Goal: Task Accomplishment & Management: Check status

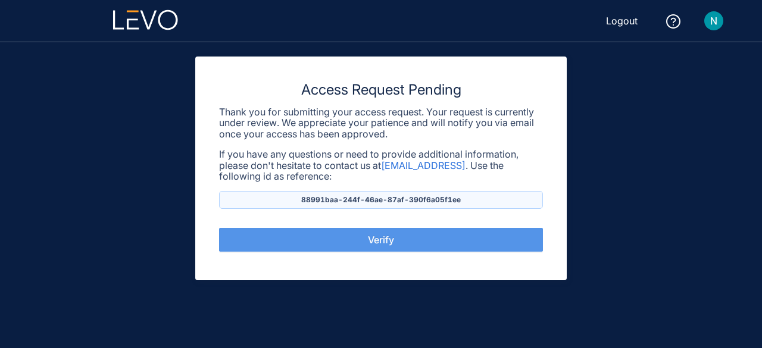
click at [356, 241] on button "Verify" at bounding box center [381, 240] width 324 height 24
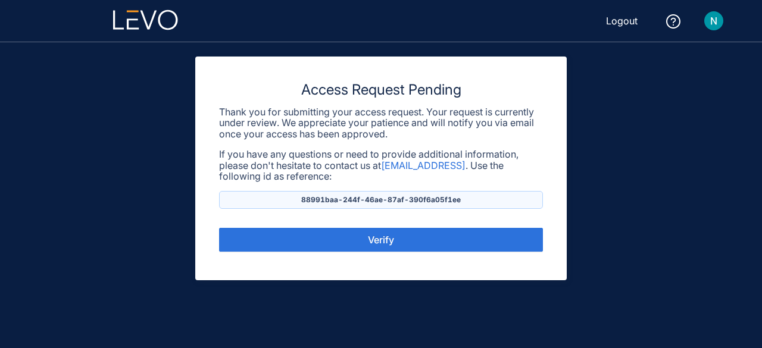
click at [720, 24] on img at bounding box center [713, 20] width 19 height 19
click at [713, 23] on img at bounding box center [713, 20] width 19 height 19
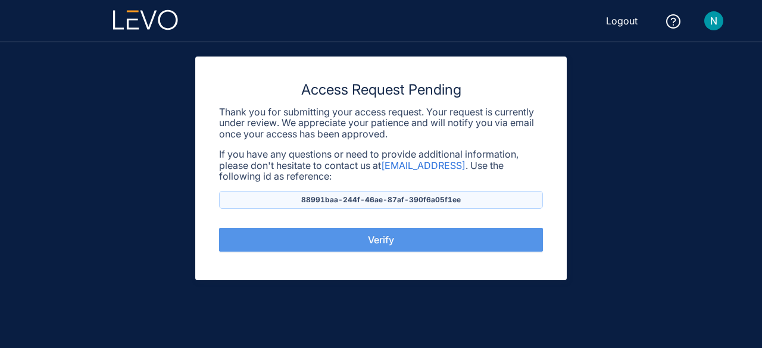
click at [368, 239] on span "Verify" at bounding box center [381, 240] width 26 height 11
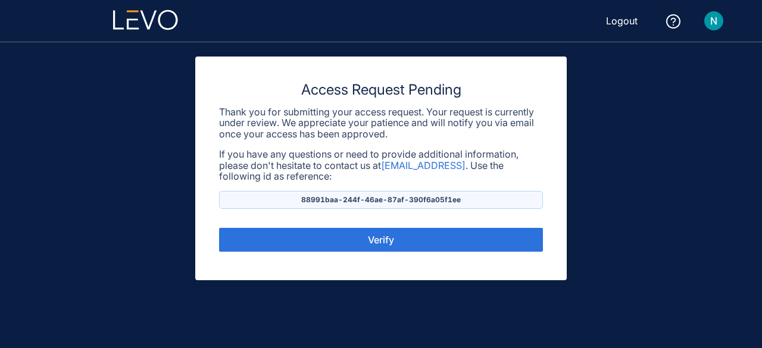
click at [328, 152] on p "If you have any questions or need to provide additional information, please don…" at bounding box center [381, 165] width 324 height 33
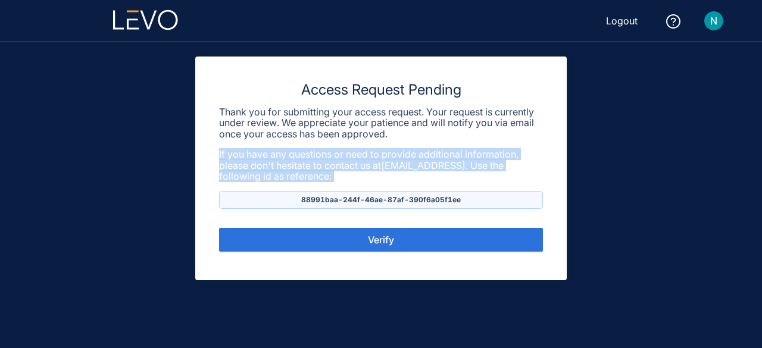
click at [328, 152] on p "If you have any questions or need to provide additional information, please don…" at bounding box center [381, 165] width 324 height 33
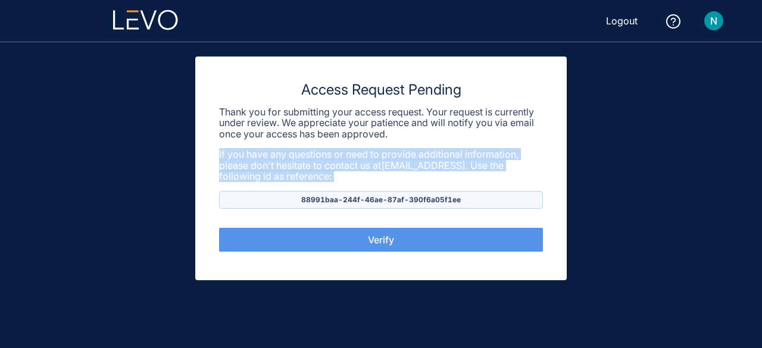
click at [379, 235] on span "Verify" at bounding box center [381, 240] width 26 height 11
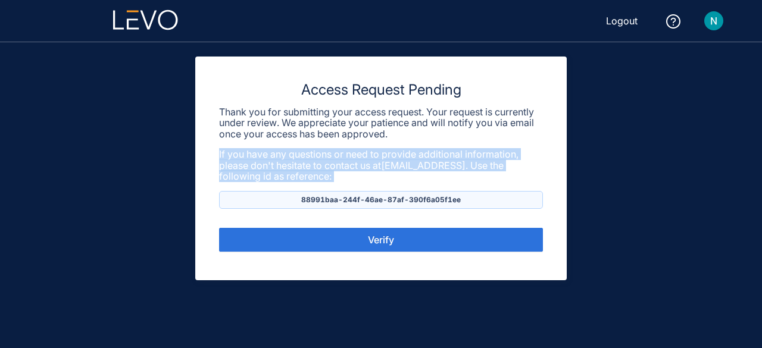
click at [379, 166] on p "If you have any questions or need to provide additional information, please don…" at bounding box center [381, 165] width 324 height 33
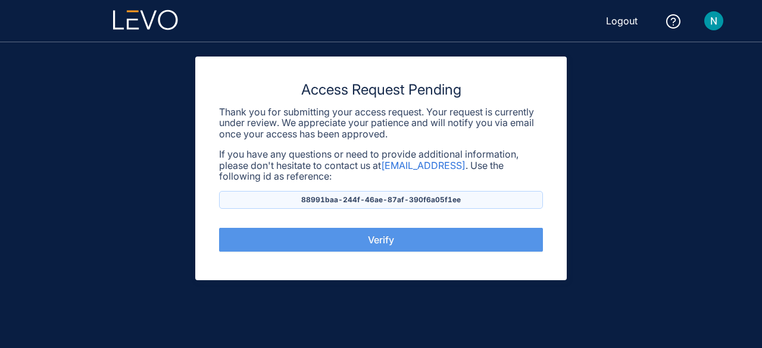
click at [361, 235] on button "Verify" at bounding box center [381, 240] width 324 height 24
click at [372, 241] on span "Verify" at bounding box center [381, 240] width 26 height 11
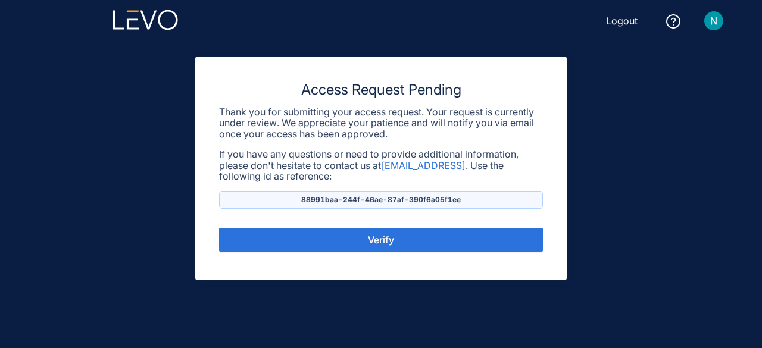
click at [622, 23] on span "Logout" at bounding box center [622, 20] width 32 height 11
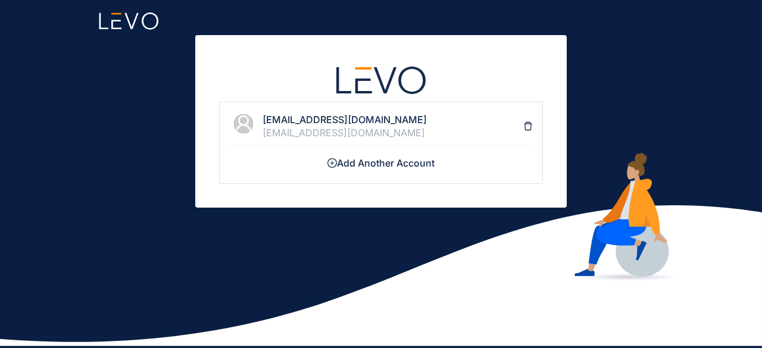
click at [358, 111] on li "[EMAIL_ADDRESS][DOMAIN_NAME] [PERSON_NAME][EMAIL_ADDRESS][DOMAIN_NAME]" at bounding box center [381, 126] width 304 height 39
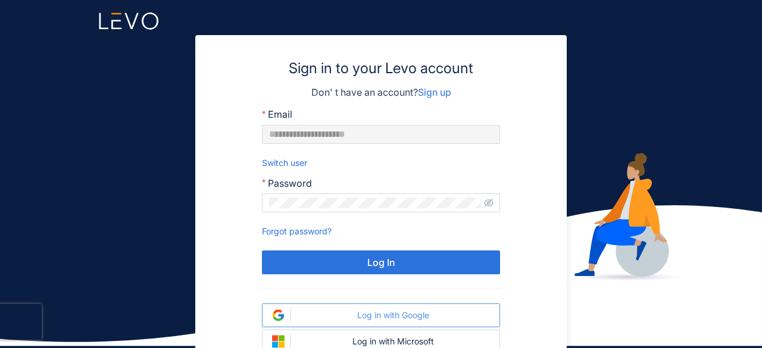
click at [390, 315] on div "Log in with Google" at bounding box center [392, 316] width 195 height 10
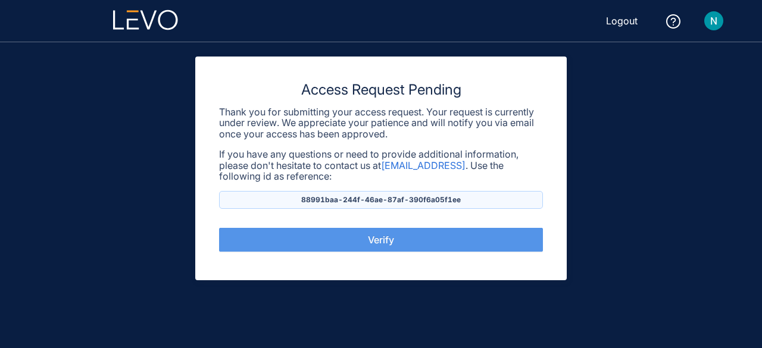
click at [378, 232] on button "Verify" at bounding box center [381, 240] width 324 height 24
